Goal: Use online tool/utility: Utilize a website feature to perform a specific function

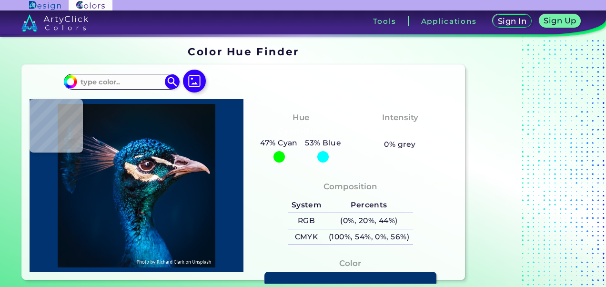
type input "#09131c"
type input "#09131C"
type input "#061927"
type input "#011a2a"
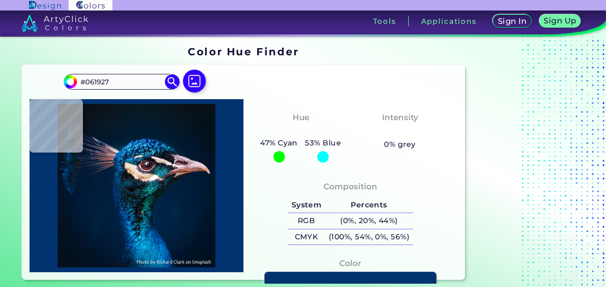
type input "#011A2A"
type input "#011b2a"
type input "#011B2A"
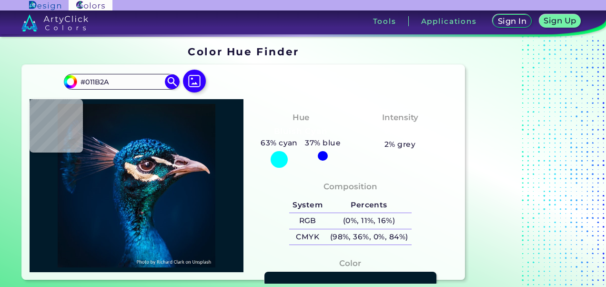
type input "#031a2a"
type input "#031A2A"
type input "#061927"
type input "#081923"
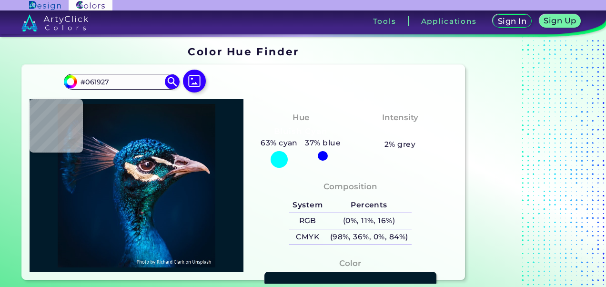
type input "#081923"
type input "#0a1820"
type input "#0A1820"
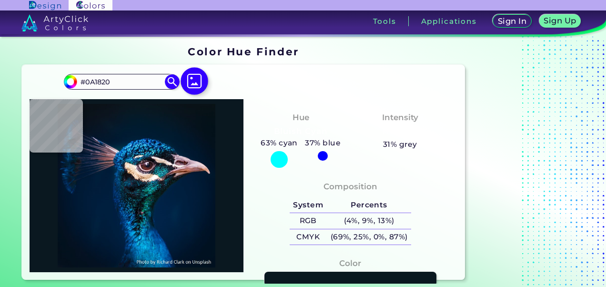
click at [198, 82] on img at bounding box center [195, 81] width 28 height 28
click at [0, 0] on input "file" at bounding box center [0, 0] width 0 height 0
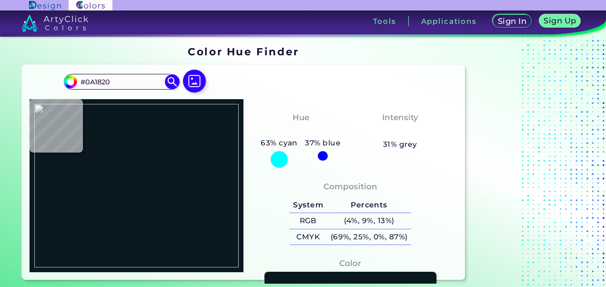
type input "#000000"
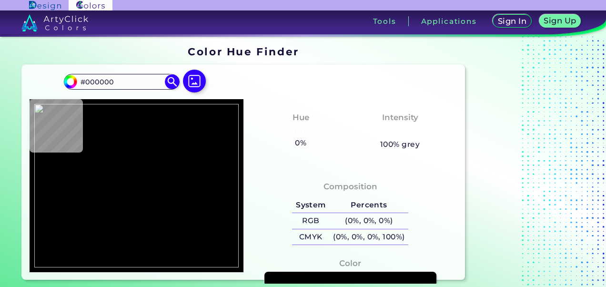
type input "#99cc00"
type input "#99CC00"
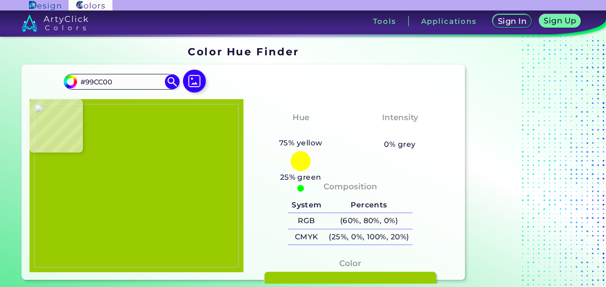
click at [196, 179] on img at bounding box center [136, 186] width 205 height 164
drag, startPoint x: 116, startPoint y: 82, endPoint x: 76, endPoint y: 79, distance: 40.2
click at [77, 78] on input "#99CC00" at bounding box center [121, 81] width 89 height 13
click at [196, 81] on img at bounding box center [195, 81] width 28 height 28
click at [0, 0] on input "file" at bounding box center [0, 0] width 0 height 0
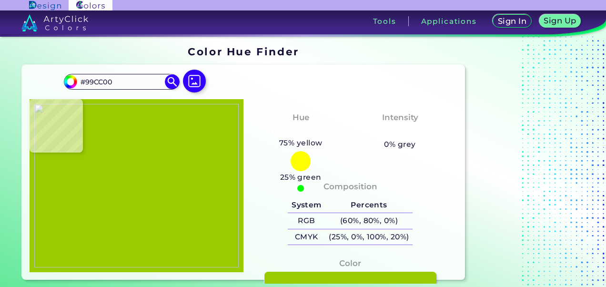
click at [212, 186] on img at bounding box center [136, 186] width 205 height 164
type input "#008080"
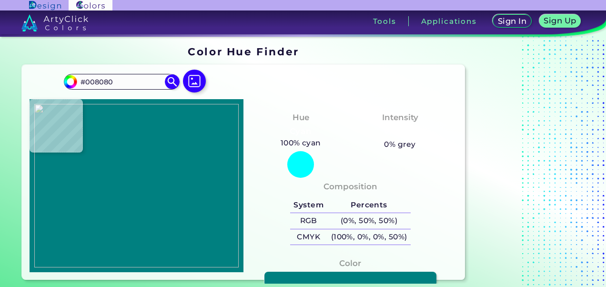
type input "#000000"
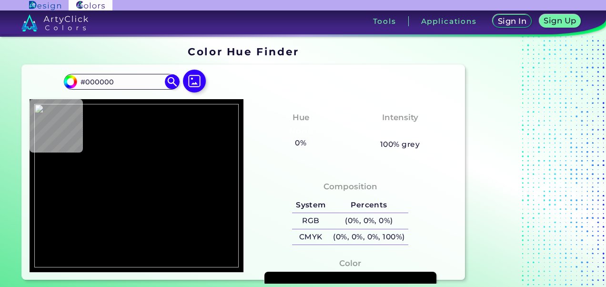
type input "#008080"
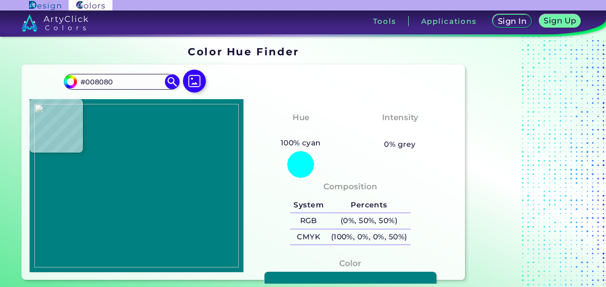
type input "#000000"
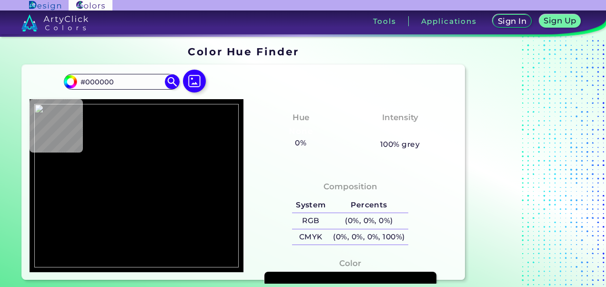
type input "#008080"
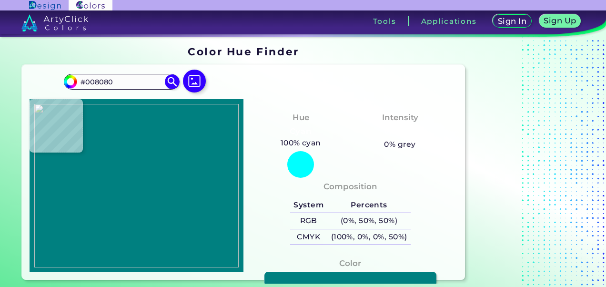
click at [195, 186] on img at bounding box center [136, 186] width 205 height 164
drag, startPoint x: 122, startPoint y: 81, endPoint x: 59, endPoint y: 80, distance: 62.5
click at [59, 80] on div "#008080 #008080 Acadia ◉ Acid Green ◉ Aero Blue ◉ Alabaster ◉ Albescent White ◉…" at bounding box center [243, 172] width 443 height 215
click at [201, 77] on img at bounding box center [195, 81] width 28 height 28
click at [0, 0] on input "file" at bounding box center [0, 0] width 0 height 0
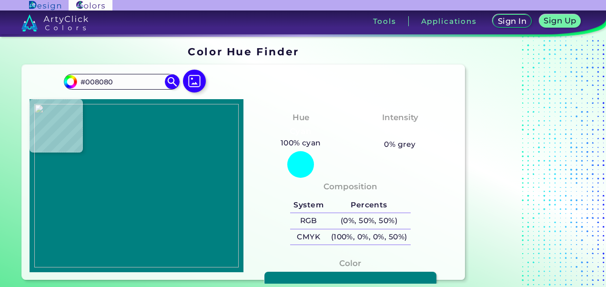
click at [188, 167] on img at bounding box center [136, 186] width 205 height 164
type input "#800080"
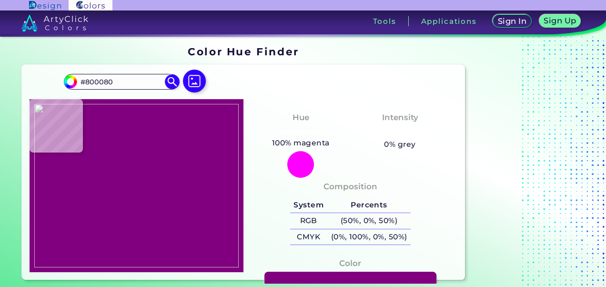
click at [186, 173] on img at bounding box center [136, 186] width 205 height 164
drag, startPoint x: 124, startPoint y: 81, endPoint x: 73, endPoint y: 81, distance: 51.5
click at [73, 81] on div "#800080 #800080 Acadia ◉ Acid Green ◉ Aero Blue ◉ Alabaster ◉ Albescent White ◉…" at bounding box center [121, 81] width 115 height 15
click at [190, 76] on img at bounding box center [195, 81] width 28 height 28
click at [0, 0] on input "file" at bounding box center [0, 0] width 0 height 0
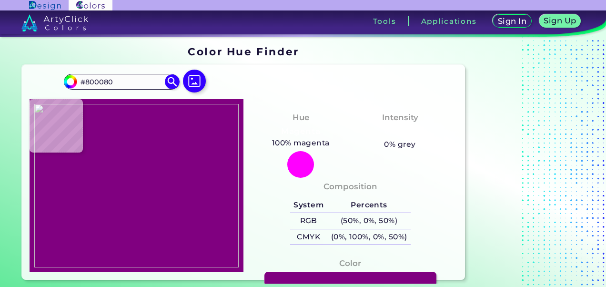
click at [190, 176] on img at bounding box center [136, 186] width 205 height 164
type input "#ff6600"
type input "#FF6600"
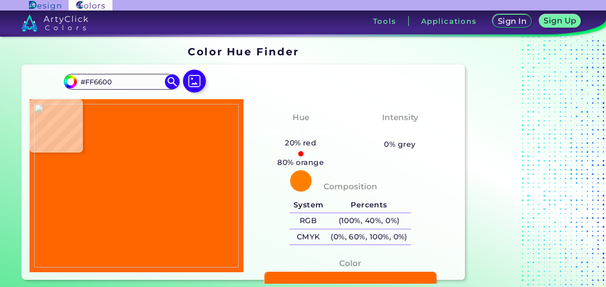
click at [184, 186] on img at bounding box center [136, 186] width 205 height 164
drag, startPoint x: 122, startPoint y: 82, endPoint x: 76, endPoint y: 79, distance: 45.9
click at [76, 79] on div "#ff6600 #FF6600 Acadia ◉ Acid Green ◉ Aero Blue ◉ Alabaster ◉ Albescent White ◉…" at bounding box center [121, 81] width 115 height 15
click at [196, 82] on img at bounding box center [195, 81] width 28 height 28
click at [0, 0] on input "file" at bounding box center [0, 0] width 0 height 0
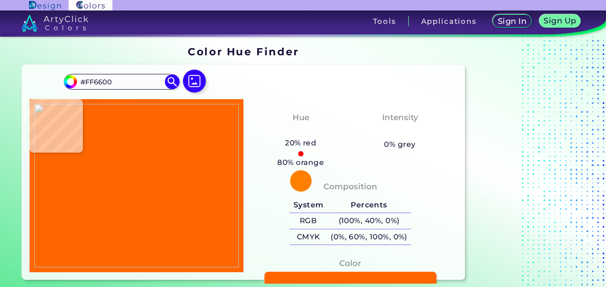
click at [192, 175] on img at bounding box center [136, 186] width 205 height 164
type input "#333399"
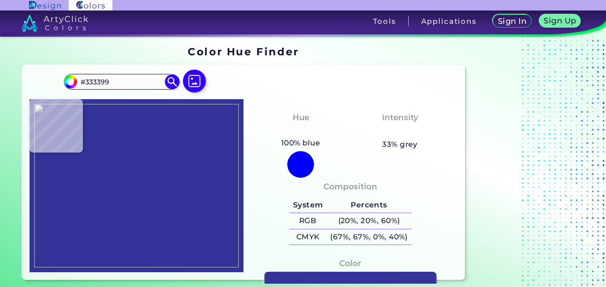
click at [197, 170] on img at bounding box center [136, 186] width 205 height 164
drag, startPoint x: 116, startPoint y: 82, endPoint x: 73, endPoint y: 80, distance: 43.0
click at [73, 80] on div "#333399 #333399 Acadia ◉ Acid Green ◉ Aero Blue ◉ Alabaster ◉ Albescent White ◉…" at bounding box center [121, 81] width 115 height 15
click at [190, 86] on img at bounding box center [195, 81] width 28 height 28
click at [0, 0] on input "file" at bounding box center [0, 0] width 0 height 0
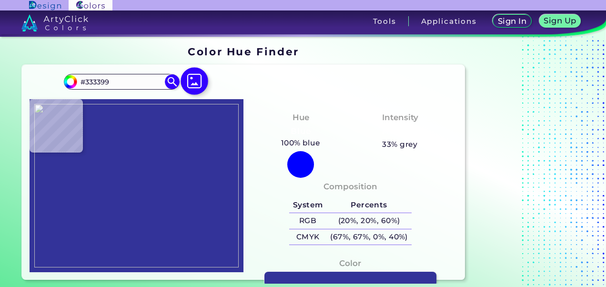
click at [196, 80] on img at bounding box center [195, 81] width 28 height 28
click at [0, 0] on input "file" at bounding box center [0, 0] width 0 height 0
click at [193, 181] on img at bounding box center [136, 186] width 205 height 164
type input "#ff0066"
type input "#FF0066"
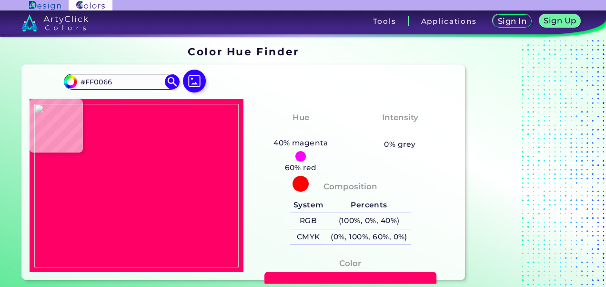
click at [194, 184] on img at bounding box center [136, 186] width 205 height 164
drag, startPoint x: 128, startPoint y: 83, endPoint x: 80, endPoint y: 80, distance: 47.8
click at [80, 80] on input "#FF0066" at bounding box center [121, 81] width 89 height 13
click at [137, 86] on input "#FF0066" at bounding box center [121, 81] width 89 height 13
click at [241, 84] on div "#ff0066 #FF0066 Acadia ◉ Acid Green ◉ Aero Blue ◉ Alabaster ◉ Albescent White ◉…" at bounding box center [243, 172] width 443 height 215
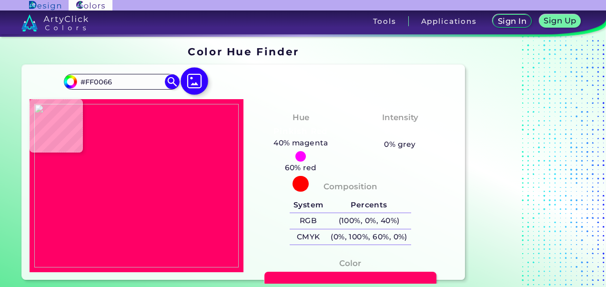
click at [197, 81] on img at bounding box center [195, 81] width 28 height 28
click at [0, 0] on input "file" at bounding box center [0, 0] width 0 height 0
click at [170, 198] on img at bounding box center [136, 186] width 205 height 164
type input "#008080"
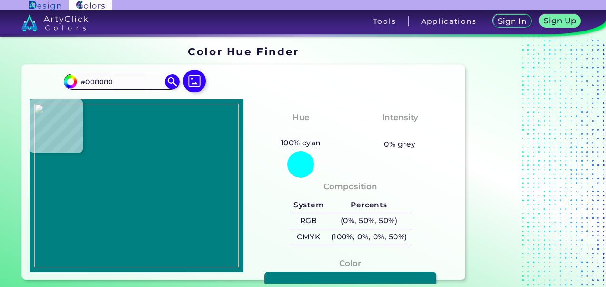
click at [179, 197] on img at bounding box center [136, 186] width 205 height 164
click at [189, 77] on img at bounding box center [195, 81] width 28 height 28
click at [0, 0] on input "file" at bounding box center [0, 0] width 0 height 0
click at [170, 181] on img at bounding box center [136, 186] width 205 height 164
type input "#333399"
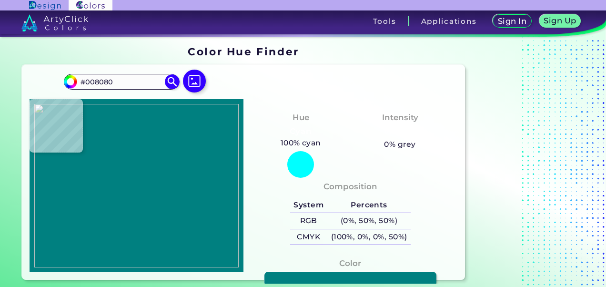
type input "#333399"
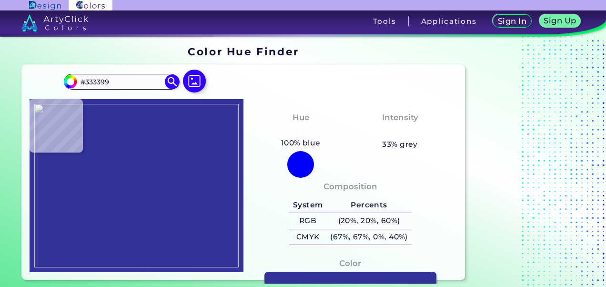
type input "#000000"
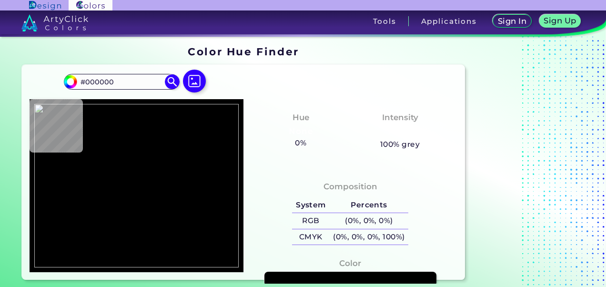
type input "#333399"
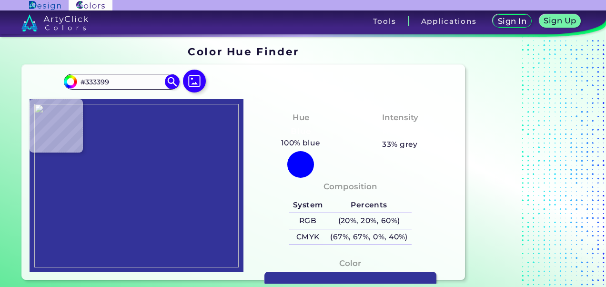
click at [187, 174] on img at bounding box center [136, 186] width 205 height 164
click at [193, 82] on img at bounding box center [195, 81] width 28 height 28
click at [0, 0] on input "file" at bounding box center [0, 0] width 0 height 0
click at [190, 171] on img at bounding box center [136, 186] width 205 height 164
type input "#ff00ff"
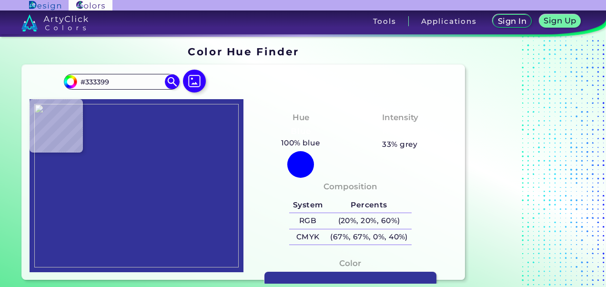
type input "#FF00FF"
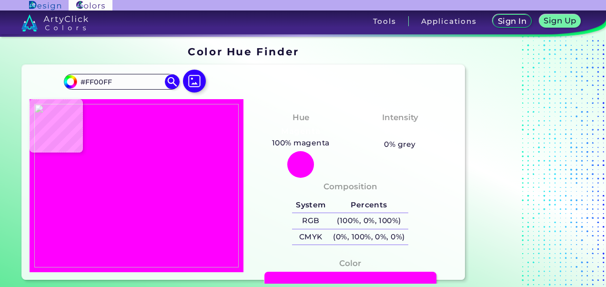
click at [188, 186] on img at bounding box center [136, 186] width 205 height 164
drag, startPoint x: 116, startPoint y: 81, endPoint x: 78, endPoint y: 81, distance: 38.1
click at [78, 81] on input "#FF00FF" at bounding box center [121, 81] width 89 height 13
click at [130, 84] on input "#FF00FF" at bounding box center [121, 81] width 89 height 13
click at [194, 76] on img at bounding box center [195, 81] width 28 height 28
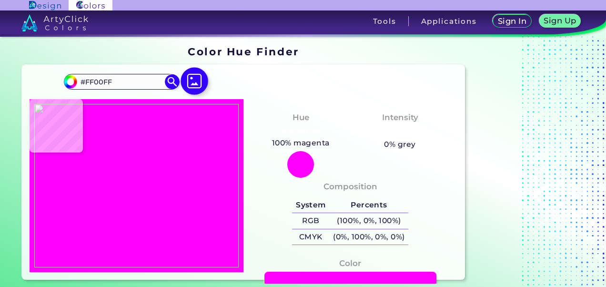
click at [0, 0] on input "file" at bounding box center [0, 0] width 0 height 0
click at [197, 205] on img at bounding box center [136, 186] width 205 height 164
type input "#800080"
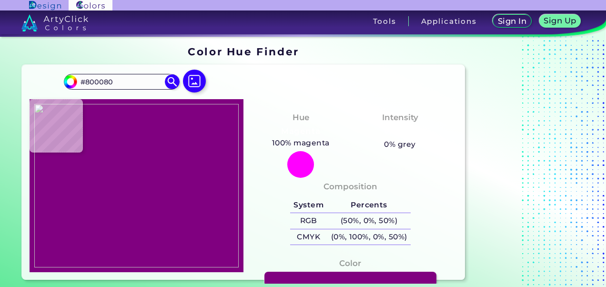
click at [198, 185] on img at bounding box center [136, 186] width 205 height 164
drag, startPoint x: 119, startPoint y: 82, endPoint x: 68, endPoint y: 81, distance: 50.5
click at [68, 81] on div "#800080 #800080 Acadia ◉ Acid Green ◉ Aero Blue ◉ Alabaster ◉ Albescent White ◉…" at bounding box center [121, 81] width 115 height 15
click at [195, 81] on img at bounding box center [195, 81] width 28 height 28
click at [0, 0] on input "file" at bounding box center [0, 0] width 0 height 0
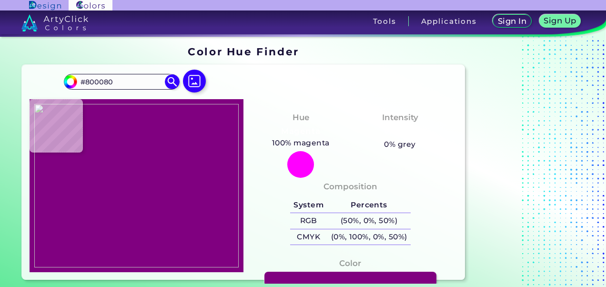
click at [176, 184] on img at bounding box center [136, 186] width 205 height 164
type input "#6600ff"
type input "#6600FF"
type input "#000000"
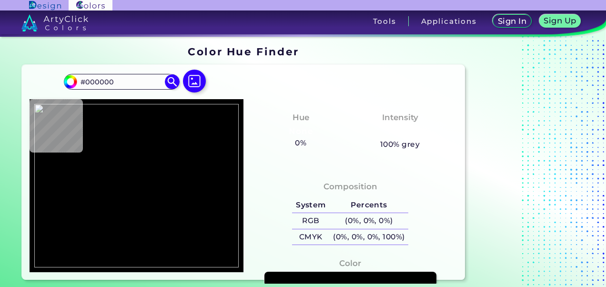
type input "#010004"
type input "#6600ff"
type input "#6600FF"
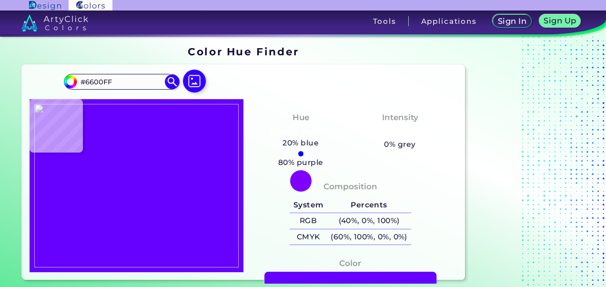
click at [194, 180] on img at bounding box center [136, 186] width 205 height 164
drag, startPoint x: 119, startPoint y: 82, endPoint x: 75, endPoint y: 77, distance: 44.1
click at [75, 77] on div "#6600ff #6600FF Acadia ◉ Acid Green ◉ Aero Blue ◉ Alabaster ◉ Albescent White ◉…" at bounding box center [121, 81] width 115 height 15
click at [195, 80] on img at bounding box center [195, 81] width 28 height 28
click at [0, 0] on input "file" at bounding box center [0, 0] width 0 height 0
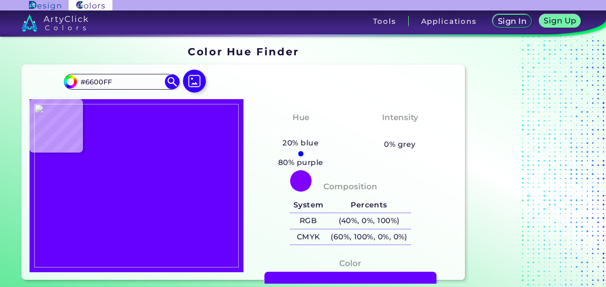
click at [196, 188] on img at bounding box center [136, 186] width 205 height 164
type input "#996600"
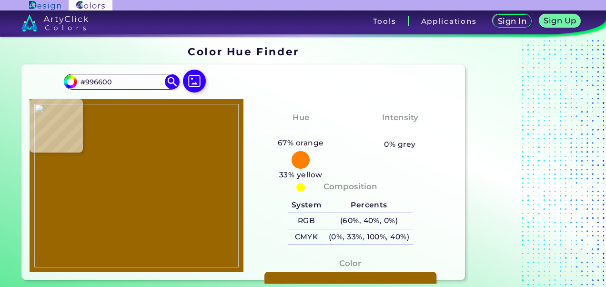
click at [194, 177] on img at bounding box center [136, 186] width 205 height 164
drag, startPoint x: 122, startPoint y: 83, endPoint x: 70, endPoint y: 79, distance: 51.6
click at [70, 79] on div "#996600 #996600 Acadia ◉ Acid Green ◉ Aero Blue ◉ Alabaster ◉ Albescent White ◉…" at bounding box center [121, 81] width 115 height 15
click at [202, 82] on img at bounding box center [195, 81] width 28 height 28
click at [0, 0] on input "file" at bounding box center [0, 0] width 0 height 0
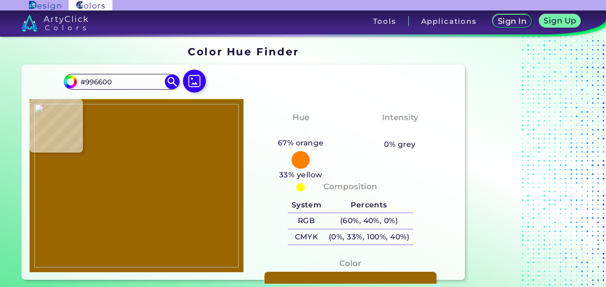
click at [189, 184] on img at bounding box center [136, 186] width 205 height 164
type input "#ff00ff"
type input "#FF00FF"
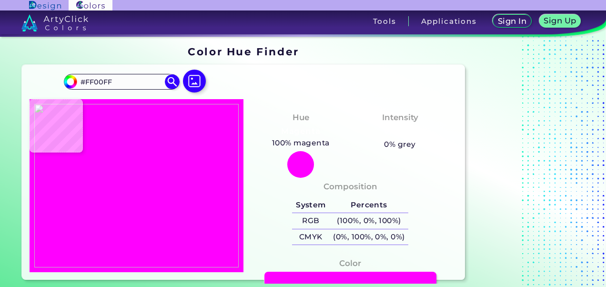
click at [191, 181] on img at bounding box center [136, 186] width 205 height 164
click at [194, 84] on img at bounding box center [195, 81] width 28 height 28
click at [0, 0] on input "file" at bounding box center [0, 0] width 0 height 0
click at [194, 182] on img at bounding box center [136, 186] width 205 height 164
type input "#800080"
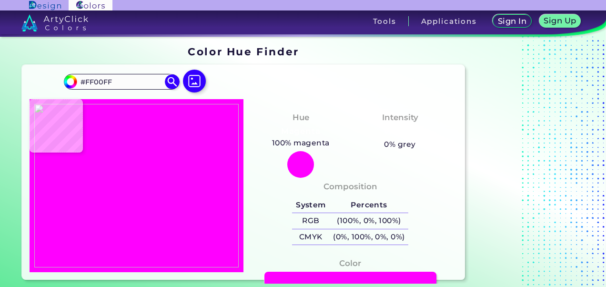
type input "#800080"
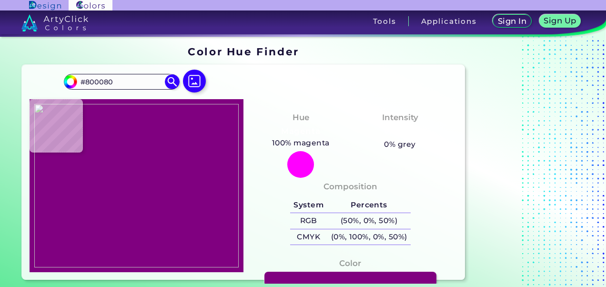
click at [193, 174] on img at bounding box center [136, 186] width 205 height 164
click at [193, 76] on img at bounding box center [195, 81] width 28 height 28
click at [0, 0] on input "file" at bounding box center [0, 0] width 0 height 0
click at [194, 206] on img at bounding box center [136, 186] width 205 height 164
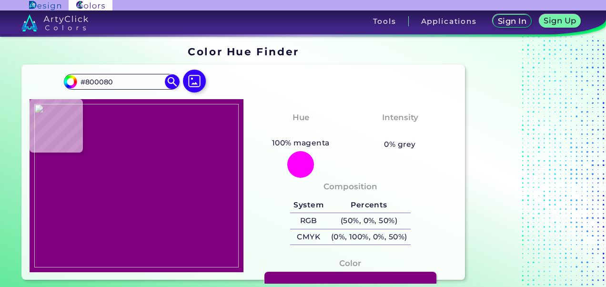
click at [189, 191] on img at bounding box center [136, 186] width 205 height 164
type input "#996600"
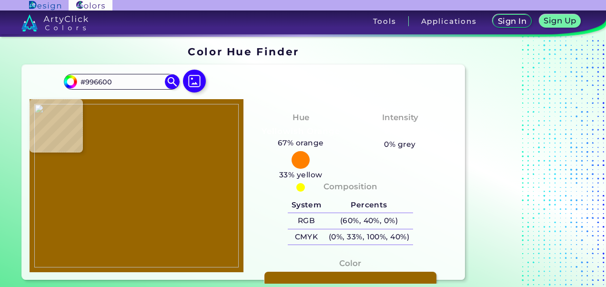
type input "#000000"
type input "#996600"
click at [183, 188] on img at bounding box center [136, 186] width 205 height 164
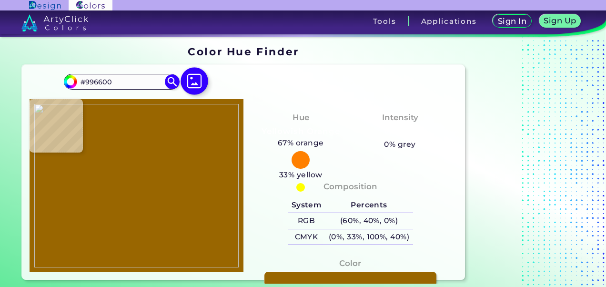
click at [195, 88] on img at bounding box center [195, 81] width 28 height 28
click at [0, 0] on input "file" at bounding box center [0, 0] width 0 height 0
click at [181, 191] on img at bounding box center [136, 186] width 205 height 164
type input "#cc99ff"
type input "#CC99FF"
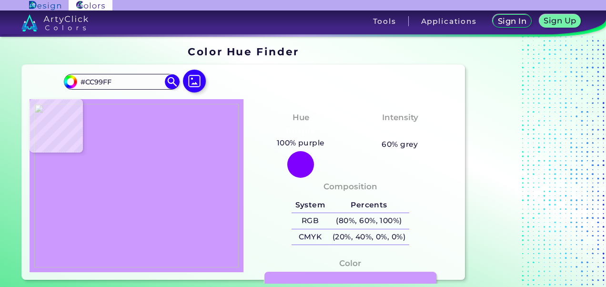
click at [181, 194] on img at bounding box center [136, 186] width 205 height 164
drag, startPoint x: 126, startPoint y: 80, endPoint x: 81, endPoint y: 82, distance: 44.8
click at [81, 82] on input "#CC99FF" at bounding box center [121, 81] width 89 height 13
click at [199, 79] on img at bounding box center [195, 81] width 28 height 28
click at [0, 0] on input "file" at bounding box center [0, 0] width 0 height 0
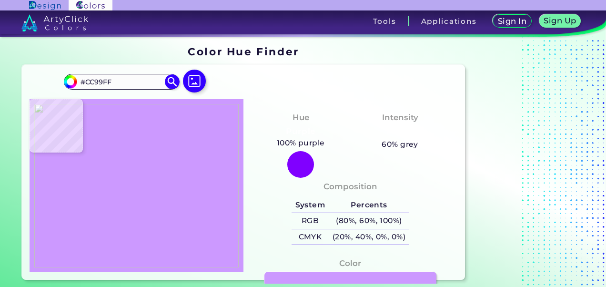
click at [196, 171] on img at bounding box center [136, 186] width 205 height 164
type input "#ffcc00"
type input "#FFCC00"
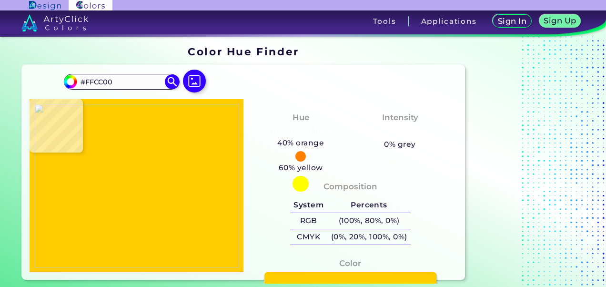
click at [192, 178] on img at bounding box center [136, 186] width 205 height 164
drag, startPoint x: 117, startPoint y: 82, endPoint x: 63, endPoint y: 77, distance: 54.6
click at [63, 77] on div "#ffcc00 #FFCC00 Acadia ◉ Acid Green ◉ Aero Blue ◉ Alabaster ◉ Albescent White ◉…" at bounding box center [243, 172] width 443 height 215
click at [191, 78] on img at bounding box center [195, 81] width 28 height 28
click at [0, 0] on input "file" at bounding box center [0, 0] width 0 height 0
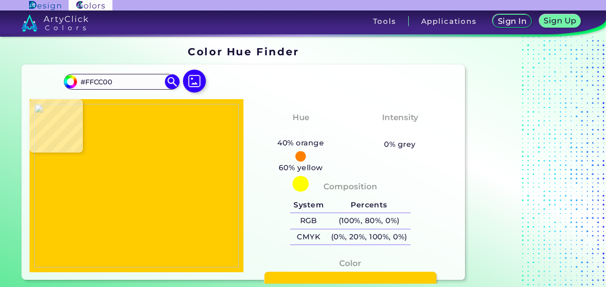
click at [194, 192] on img at bounding box center [136, 186] width 205 height 164
type input "#99ccff"
type input "#99CCFF"
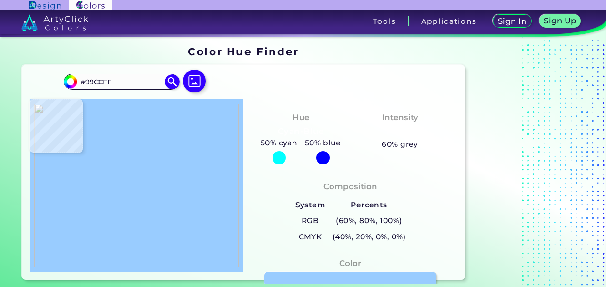
click at [189, 180] on img at bounding box center [136, 186] width 205 height 164
drag, startPoint x: 126, startPoint y: 81, endPoint x: 79, endPoint y: 84, distance: 46.8
click at [79, 84] on input "#99CCFF" at bounding box center [121, 81] width 89 height 13
click at [198, 77] on img at bounding box center [195, 81] width 28 height 28
click at [0, 0] on input "file" at bounding box center [0, 0] width 0 height 0
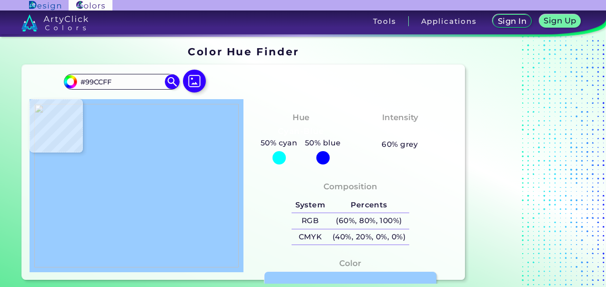
click at [189, 189] on img at bounding box center [136, 186] width 205 height 164
type input "#ffcc99"
type input "#FFCC99"
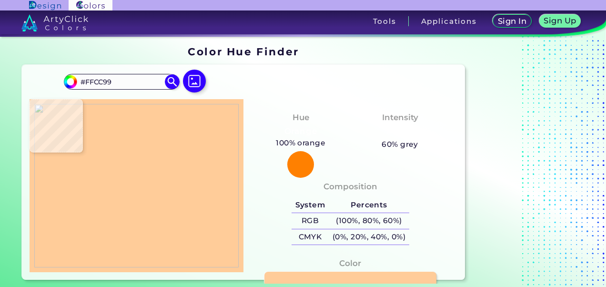
click at [183, 182] on img at bounding box center [136, 186] width 205 height 164
drag, startPoint x: 90, startPoint y: 79, endPoint x: 70, endPoint y: 79, distance: 19.5
click at [70, 79] on div "#ffcc99 #FFCC99 Acadia ◉ Acid Green ◉ Aero Blue ◉ Alabaster ◉ Albescent White ◉…" at bounding box center [121, 81] width 115 height 15
click at [194, 81] on img at bounding box center [195, 81] width 28 height 28
click at [0, 0] on input "file" at bounding box center [0, 0] width 0 height 0
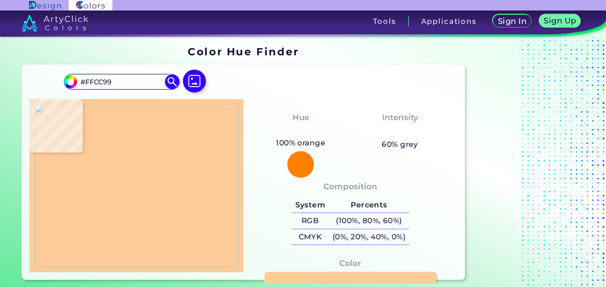
click at [172, 187] on img at bounding box center [136, 186] width 205 height 164
type input "#ff6600"
type input "#FF6600"
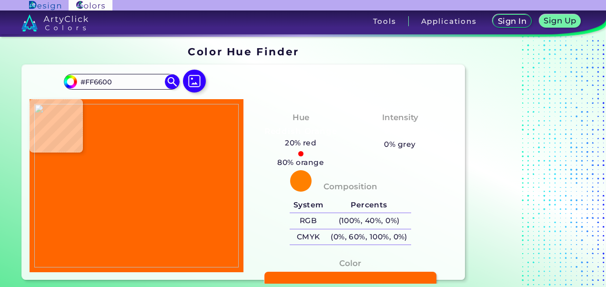
click at [203, 178] on img at bounding box center [136, 186] width 205 height 164
drag, startPoint x: 125, startPoint y: 83, endPoint x: 78, endPoint y: 82, distance: 46.7
click at [78, 82] on input "#FF6600" at bounding box center [121, 81] width 89 height 13
click at [192, 78] on img at bounding box center [195, 81] width 28 height 28
click at [0, 0] on input "file" at bounding box center [0, 0] width 0 height 0
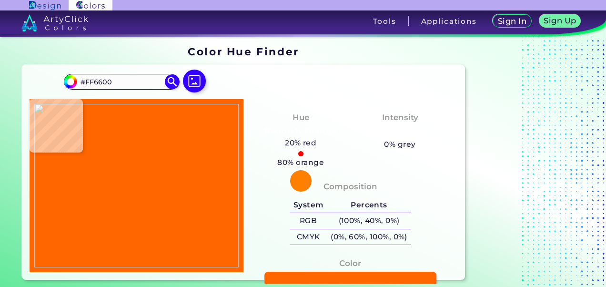
click at [194, 180] on img at bounding box center [136, 186] width 205 height 164
type input "#99ccff"
type input "#99CCFF"
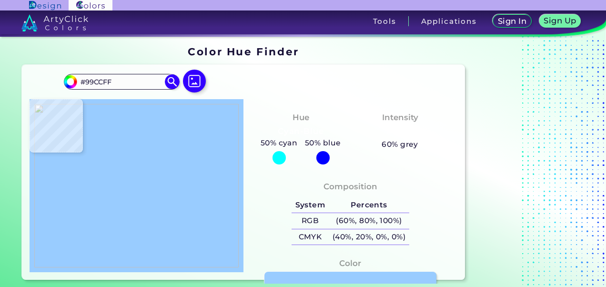
type input "#000000"
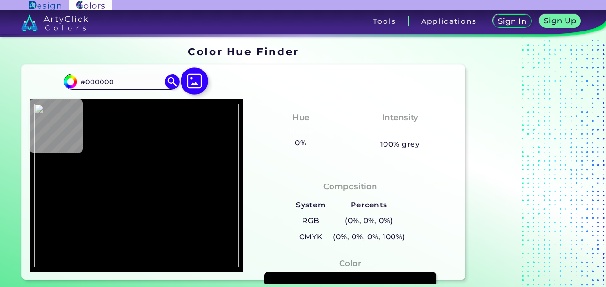
click at [195, 83] on img at bounding box center [195, 81] width 28 height 28
click at [0, 0] on input "file" at bounding box center [0, 0] width 0 height 0
type input "#800080"
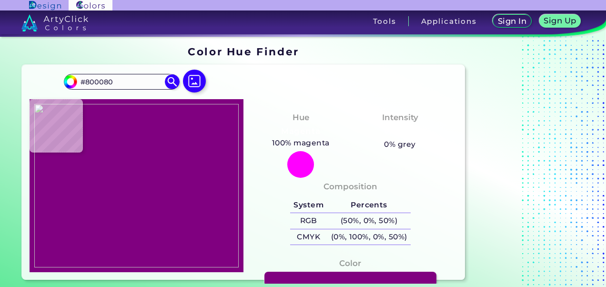
click at [185, 173] on img at bounding box center [136, 186] width 205 height 164
click at [178, 187] on img at bounding box center [136, 186] width 205 height 164
type input "#000000"
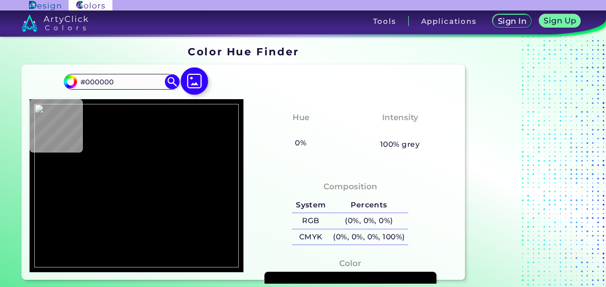
click at [194, 81] on img at bounding box center [195, 81] width 28 height 28
click at [0, 0] on input "file" at bounding box center [0, 0] width 0 height 0
type input "#008000"
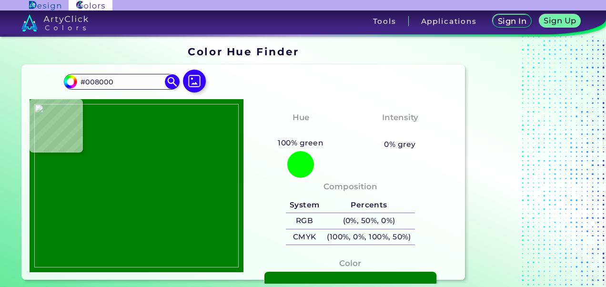
click at [207, 182] on img at bounding box center [136, 186] width 205 height 164
type input "#000000"
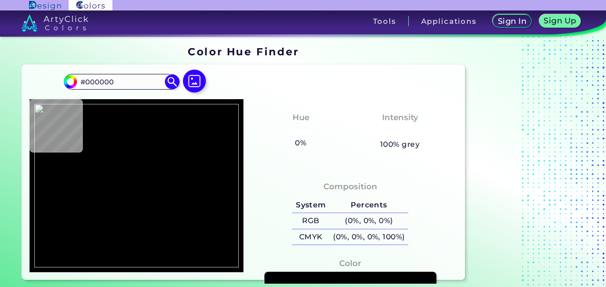
type input "#008000"
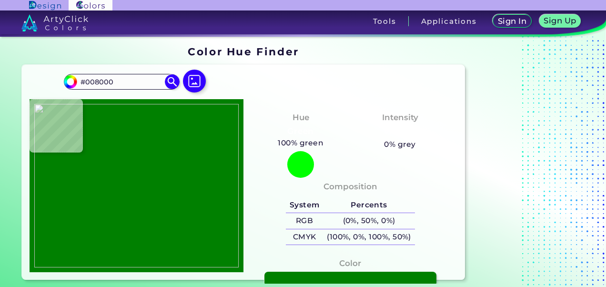
click at [182, 175] on img at bounding box center [136, 186] width 205 height 164
drag, startPoint x: 118, startPoint y: 82, endPoint x: 77, endPoint y: 81, distance: 41.5
click at [77, 81] on div "#008000 #008000 Acadia ◉ Acid Green ◉ Aero Blue ◉ Alabaster ◉ Albescent White ◉…" at bounding box center [121, 81] width 115 height 15
click at [193, 81] on img at bounding box center [195, 81] width 28 height 28
click at [0, 0] on input "file" at bounding box center [0, 0] width 0 height 0
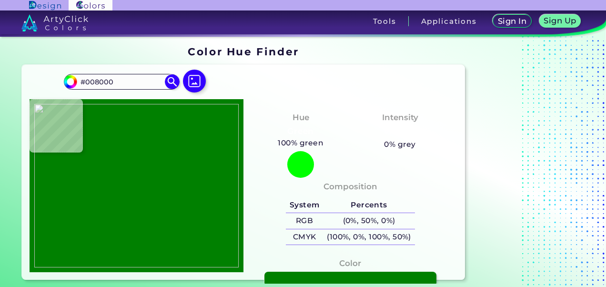
click at [189, 194] on img at bounding box center [136, 186] width 205 height 164
type input "#99cc00"
type input "#99CC00"
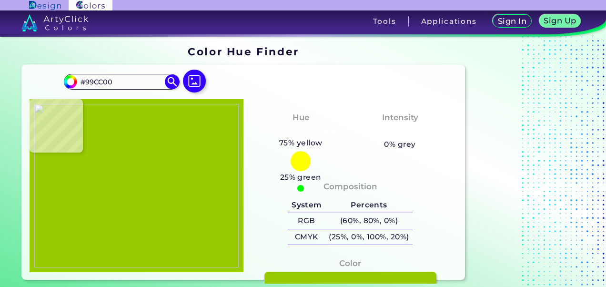
click at [191, 186] on img at bounding box center [136, 186] width 205 height 164
drag, startPoint x: 116, startPoint y: 83, endPoint x: 78, endPoint y: 82, distance: 38.6
click at [78, 82] on input "#99CC00" at bounding box center [121, 81] width 89 height 13
click at [194, 79] on img at bounding box center [195, 81] width 28 height 28
click at [0, 0] on input "file" at bounding box center [0, 0] width 0 height 0
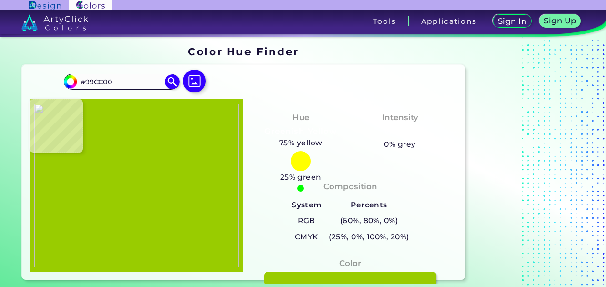
click at [197, 172] on img at bounding box center [136, 186] width 205 height 164
type input "#00ff00"
type input "#00FF00"
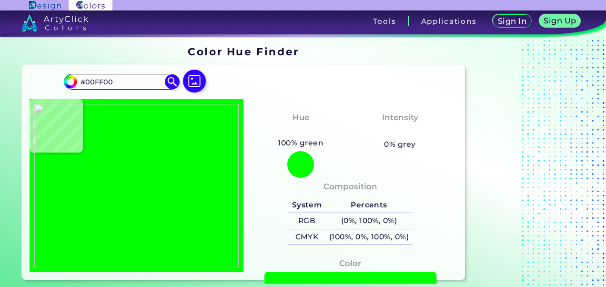
click at [196, 164] on img at bounding box center [136, 186] width 205 height 164
drag, startPoint x: 121, startPoint y: 82, endPoint x: 79, endPoint y: 82, distance: 41.5
click at [79, 82] on input "#00FF00" at bounding box center [121, 81] width 89 height 13
click at [201, 86] on img at bounding box center [195, 81] width 28 height 28
click at [0, 0] on input "file" at bounding box center [0, 0] width 0 height 0
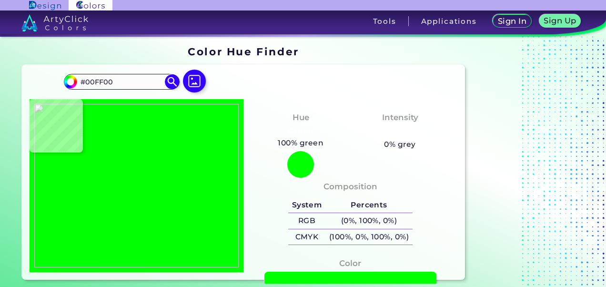
click at [172, 202] on img at bounding box center [136, 186] width 205 height 164
type input "#cc99ff"
type input "#CC99FF"
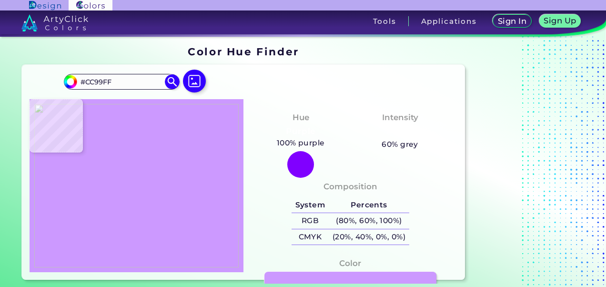
click at [187, 174] on img at bounding box center [136, 186] width 205 height 164
click at [193, 83] on img at bounding box center [195, 81] width 28 height 28
click at [0, 0] on input "file" at bounding box center [0, 0] width 0 height 0
click at [191, 179] on img at bounding box center [136, 186] width 205 height 164
type input "#993366"
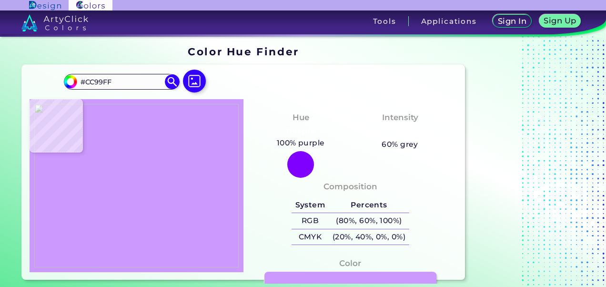
type input "#993366"
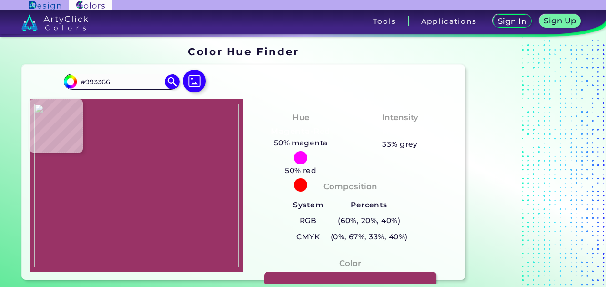
click at [178, 173] on img at bounding box center [136, 186] width 205 height 164
drag, startPoint x: 121, startPoint y: 82, endPoint x: 76, endPoint y: 83, distance: 44.8
click at [76, 83] on div "#993366 #993366 Acadia ◉ Acid Green ◉ Aero Blue ◉ Alabaster ◉ Albescent White ◉…" at bounding box center [121, 81] width 115 height 15
click at [188, 80] on img at bounding box center [195, 81] width 28 height 28
click at [0, 0] on input "file" at bounding box center [0, 0] width 0 height 0
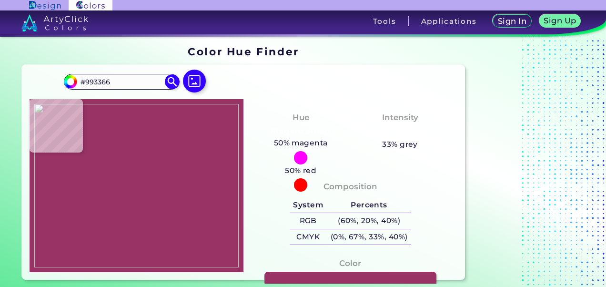
click at [197, 173] on img at bounding box center [136, 186] width 205 height 164
type input "#808000"
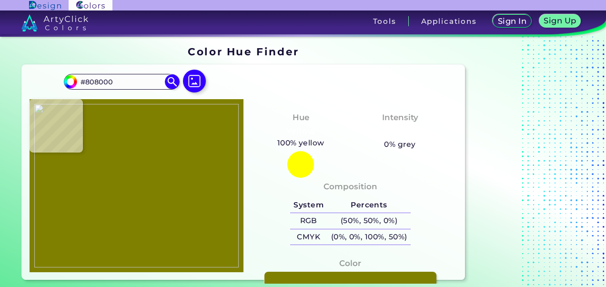
click at [198, 178] on img at bounding box center [136, 186] width 205 height 164
drag, startPoint x: 124, startPoint y: 80, endPoint x: 74, endPoint y: 81, distance: 49.6
click at [74, 81] on div "#808000 #808000 Acadia ◉ Acid Green ◉ Aero Blue ◉ Alabaster ◉ Albescent White ◉…" at bounding box center [121, 81] width 115 height 15
click at [194, 80] on img at bounding box center [195, 81] width 28 height 28
click at [0, 0] on input "file" at bounding box center [0, 0] width 0 height 0
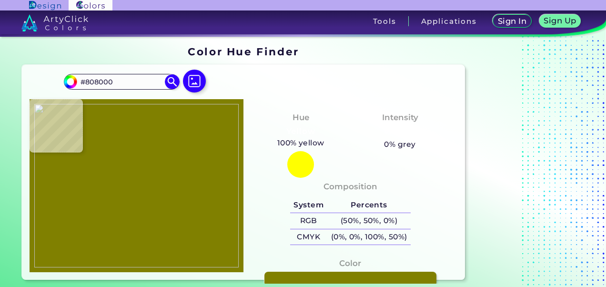
click at [186, 167] on img at bounding box center [136, 186] width 205 height 164
type input "#993366"
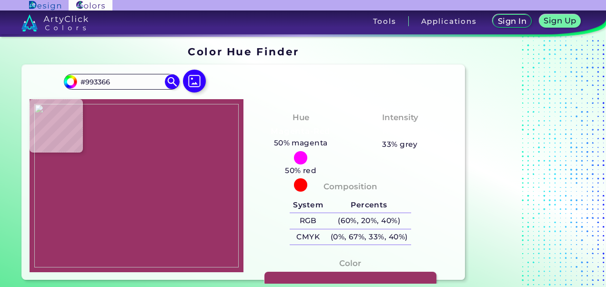
click at [191, 172] on img at bounding box center [136, 186] width 205 height 164
click at [189, 83] on img at bounding box center [195, 81] width 28 height 28
click at [0, 0] on input "file" at bounding box center [0, 0] width 0 height 0
click at [197, 170] on img at bounding box center [136, 186] width 205 height 164
type input "#ffff00"
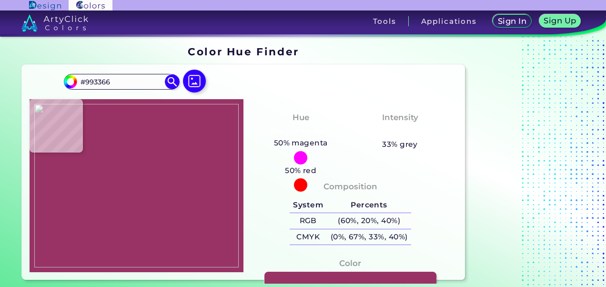
type input "#FFFF00"
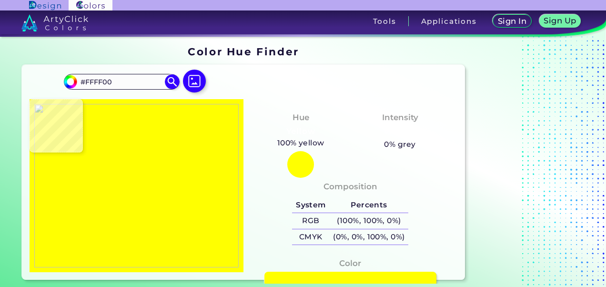
click at [184, 197] on img at bounding box center [136, 186] width 205 height 164
drag, startPoint x: 117, startPoint y: 81, endPoint x: 76, endPoint y: 82, distance: 41.0
click at [76, 82] on div "#ffff00 #FFFF00 Acadia ◉ Acid Green ◉ Aero Blue ◉ Alabaster ◉ Albescent White ◉…" at bounding box center [121, 81] width 115 height 15
click at [196, 82] on img at bounding box center [195, 81] width 28 height 28
click at [0, 0] on input "file" at bounding box center [0, 0] width 0 height 0
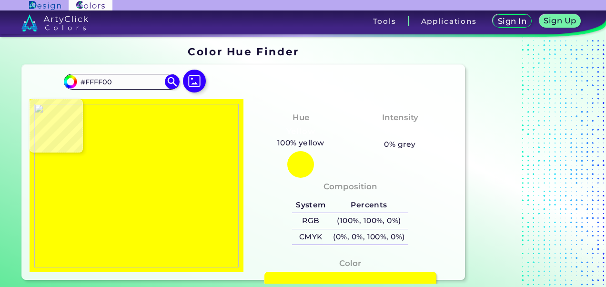
click at [194, 194] on img at bounding box center [136, 186] width 205 height 164
type input "#ff9900"
type input "#FF9900"
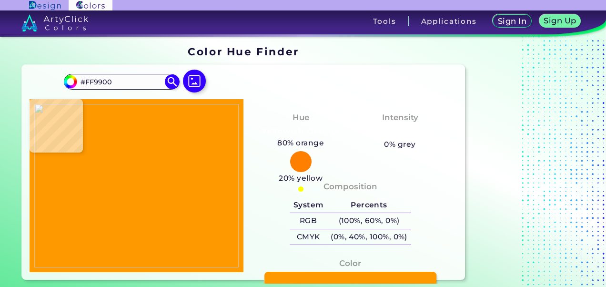
click at [188, 168] on img at bounding box center [136, 186] width 205 height 164
drag, startPoint x: 125, startPoint y: 81, endPoint x: 76, endPoint y: 81, distance: 49.6
click at [76, 81] on div "#ff9900 #FF9900 Acadia ◉ Acid Green ◉ Aero Blue ◉ Alabaster ◉ Albescent White ◉…" at bounding box center [121, 81] width 115 height 15
click at [199, 78] on img at bounding box center [195, 81] width 28 height 28
click at [0, 0] on input "file" at bounding box center [0, 0] width 0 height 0
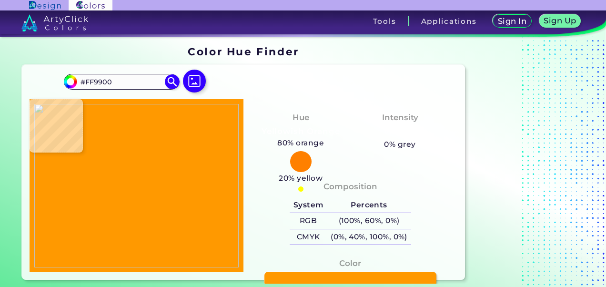
click at [175, 188] on img at bounding box center [136, 186] width 205 height 164
type input "#008000"
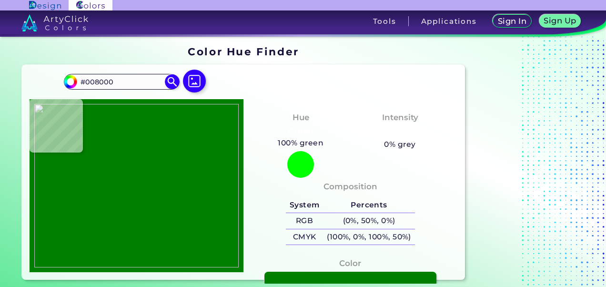
click at [183, 170] on img at bounding box center [136, 186] width 205 height 164
drag, startPoint x: 116, startPoint y: 79, endPoint x: 80, endPoint y: 78, distance: 36.2
click at [80, 78] on input "#008000" at bounding box center [121, 81] width 89 height 13
click at [192, 83] on img at bounding box center [195, 81] width 28 height 28
click at [0, 0] on input "file" at bounding box center [0, 0] width 0 height 0
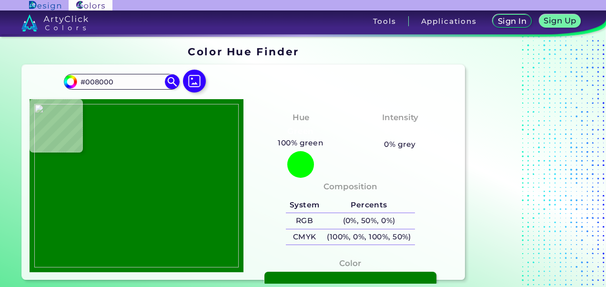
click at [185, 185] on img at bounding box center [136, 186] width 205 height 164
type input "#0000ff"
type input "#0000FF"
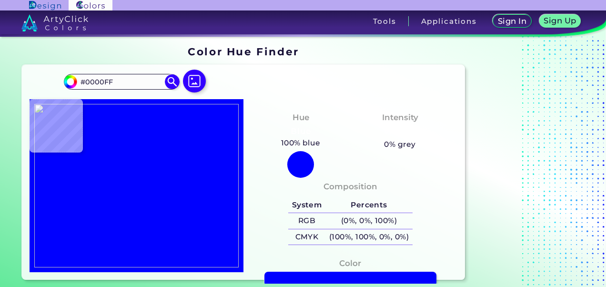
click at [186, 170] on img at bounding box center [136, 186] width 205 height 164
drag, startPoint x: 122, startPoint y: 84, endPoint x: 80, endPoint y: 78, distance: 42.9
click at [80, 78] on input "#0000FF" at bounding box center [121, 81] width 89 height 13
click at [189, 81] on img at bounding box center [195, 81] width 28 height 28
click at [0, 0] on input "file" at bounding box center [0, 0] width 0 height 0
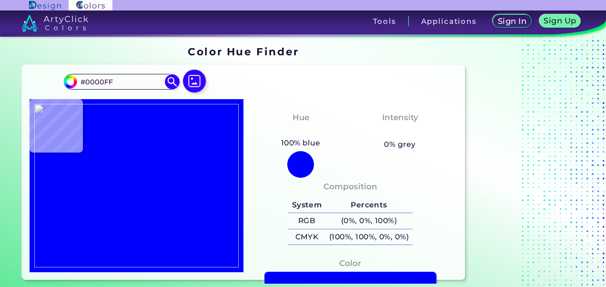
click at [191, 187] on img at bounding box center [136, 186] width 205 height 164
type input "#99cc00"
type input "#99CC00"
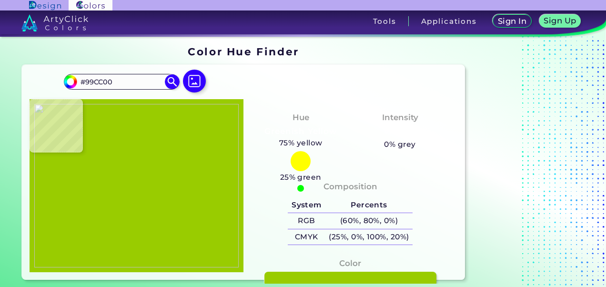
click at [193, 178] on img at bounding box center [136, 186] width 205 height 164
click at [201, 82] on img at bounding box center [195, 81] width 28 height 28
click at [0, 0] on input "file" at bounding box center [0, 0] width 0 height 0
click at [195, 197] on img at bounding box center [136, 186] width 205 height 164
type input "#ff0000"
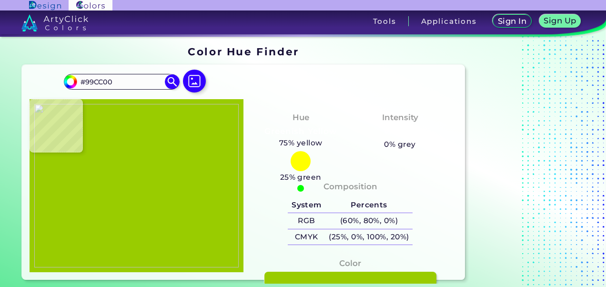
type input "#FF0000"
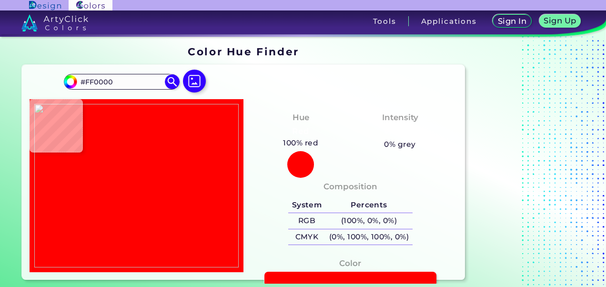
click at [192, 181] on img at bounding box center [136, 186] width 205 height 164
drag, startPoint x: 124, startPoint y: 82, endPoint x: 71, endPoint y: 77, distance: 53.7
click at [71, 77] on div "#ff0000 #FF0000 Acadia ◉ Acid Green ◉ Aero Blue ◉ Alabaster ◉ Albescent White ◉…" at bounding box center [121, 81] width 115 height 15
click at [195, 80] on img at bounding box center [195, 81] width 28 height 28
click at [0, 0] on input "file" at bounding box center [0, 0] width 0 height 0
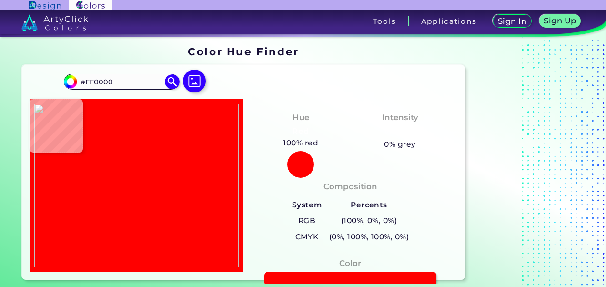
click at [184, 202] on img at bounding box center [136, 186] width 205 height 164
type input "#993300"
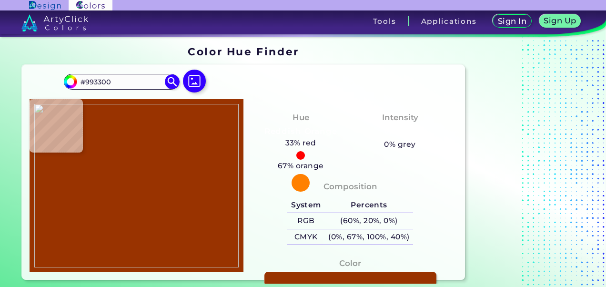
click at [185, 178] on img at bounding box center [136, 186] width 205 height 164
drag, startPoint x: 122, startPoint y: 83, endPoint x: 74, endPoint y: 82, distance: 47.7
click at [74, 82] on div "#993300 #993300 Acadia ◉ Acid Green ◉ Aero Blue ◉ Alabaster ◉ Albescent White ◉…" at bounding box center [121, 81] width 115 height 15
